Goal: Navigation & Orientation: Find specific page/section

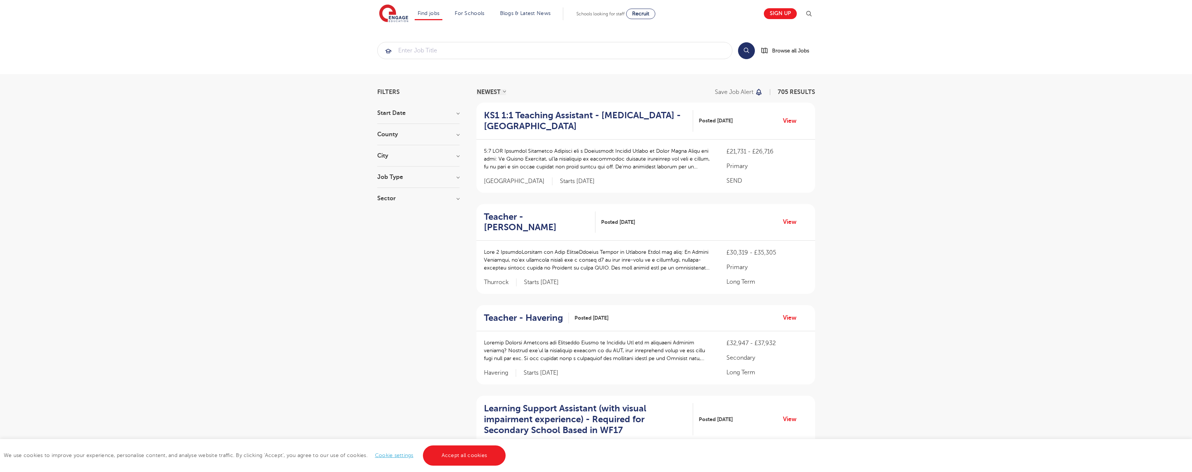
click at [463, 455] on link "Accept all cookies" at bounding box center [464, 455] width 83 height 20
